Goal: Find specific page/section: Find specific page/section

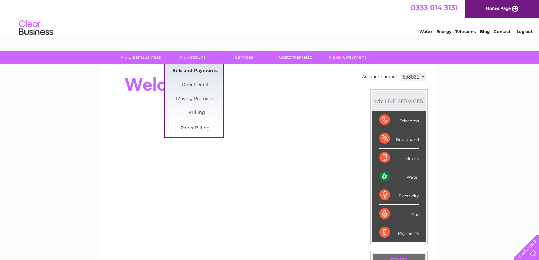
click at [191, 70] on link "Bills and Payments" at bounding box center [195, 71] width 56 height 14
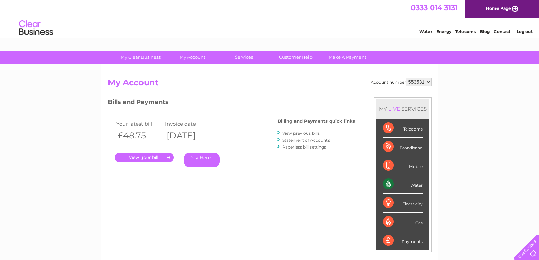
click at [152, 158] on link "." at bounding box center [144, 158] width 59 height 10
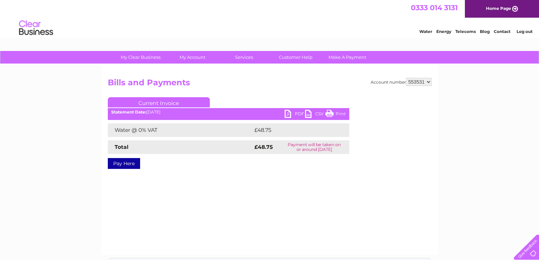
click at [336, 114] on link "Print" at bounding box center [335, 115] width 20 height 10
